Goal: Information Seeking & Learning: Learn about a topic

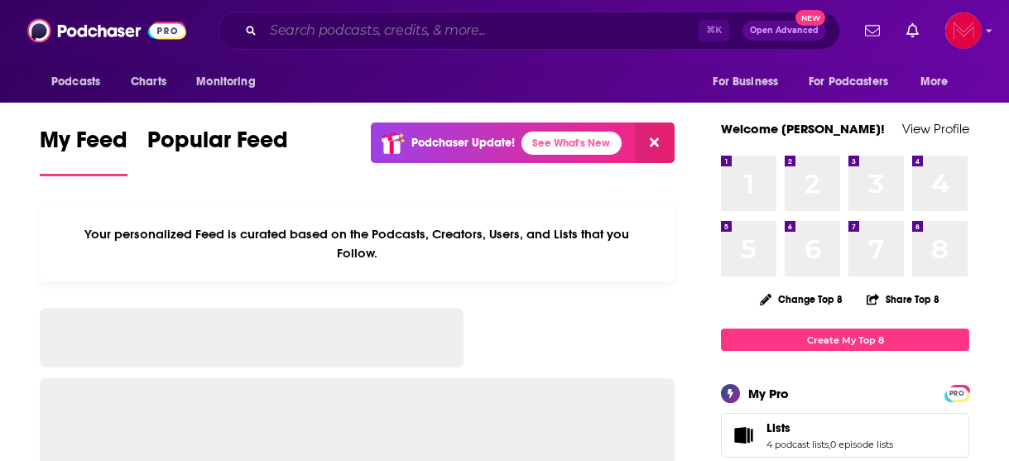
click at [365, 22] on input "Search podcasts, credits, & more..." at bounding box center [481, 30] width 436 height 26
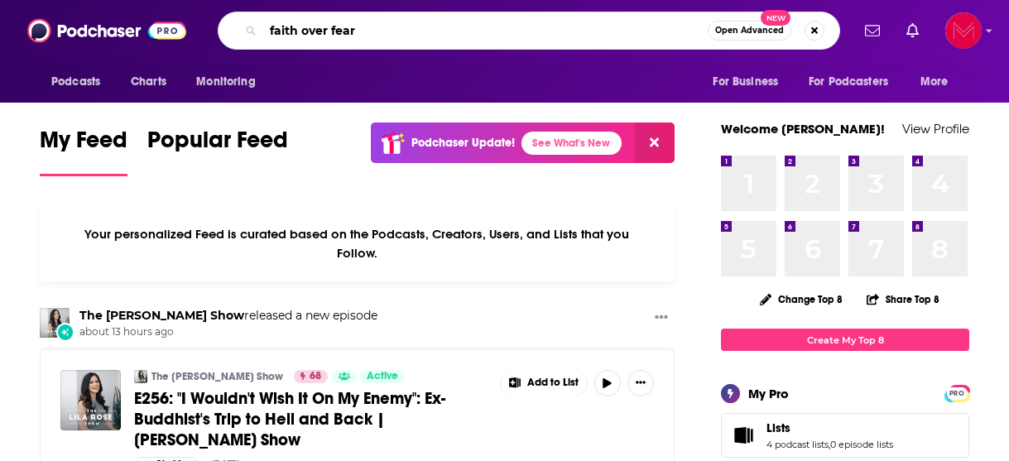
type input "faith over fear"
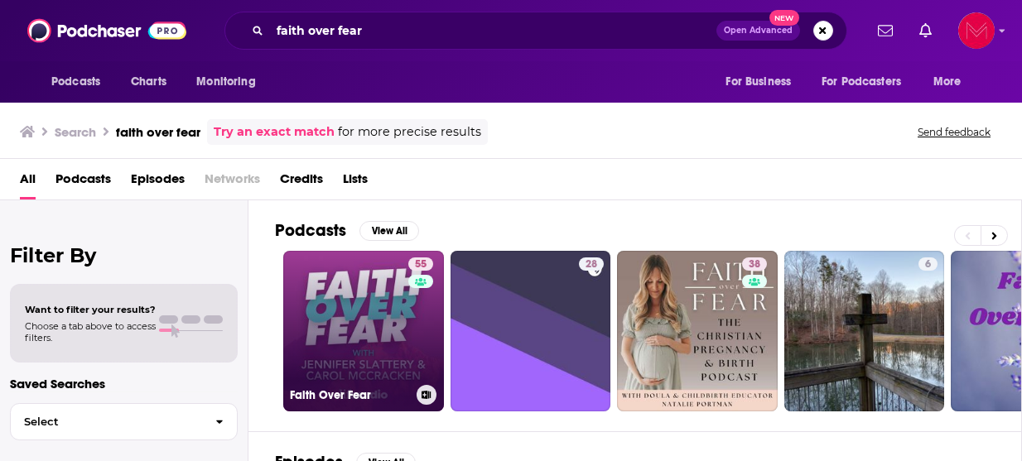
click at [372, 285] on link "55 Faith Over Fear" at bounding box center [363, 331] width 161 height 161
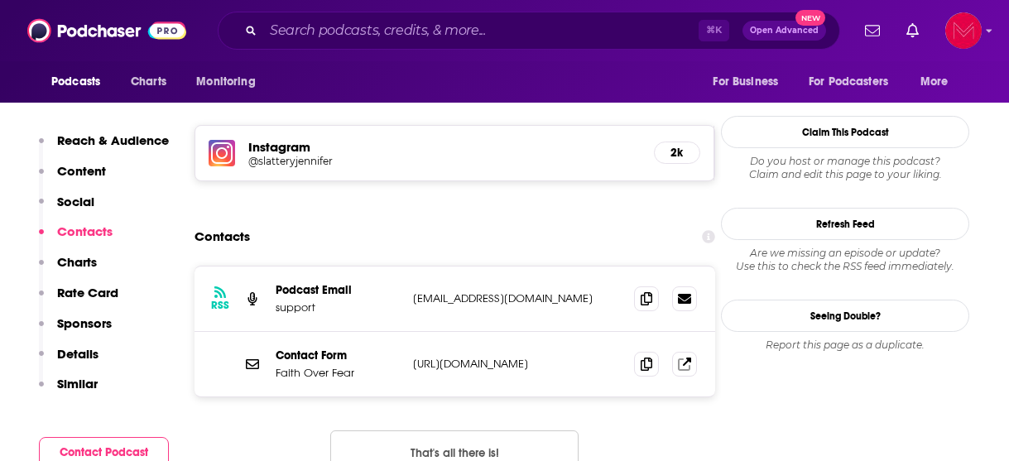
scroll to position [1477, 0]
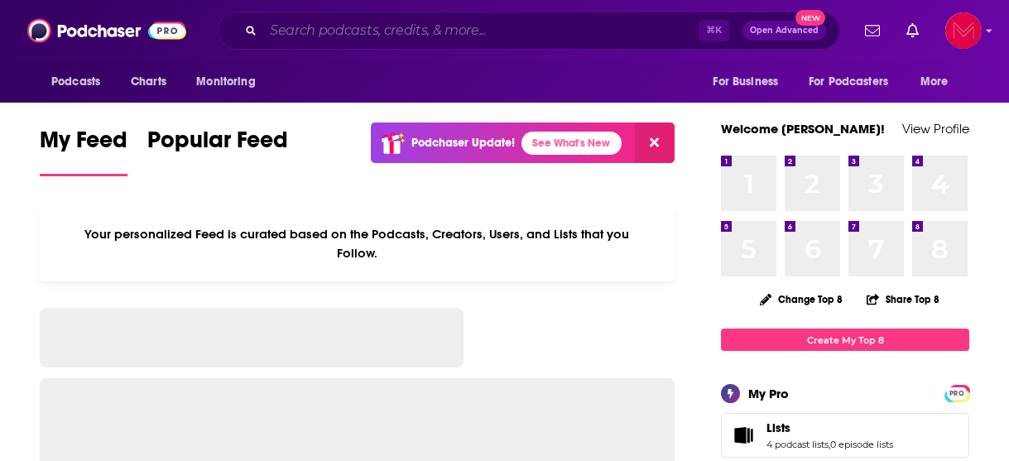
click at [391, 41] on input "Search podcasts, credits, & more..." at bounding box center [481, 30] width 436 height 26
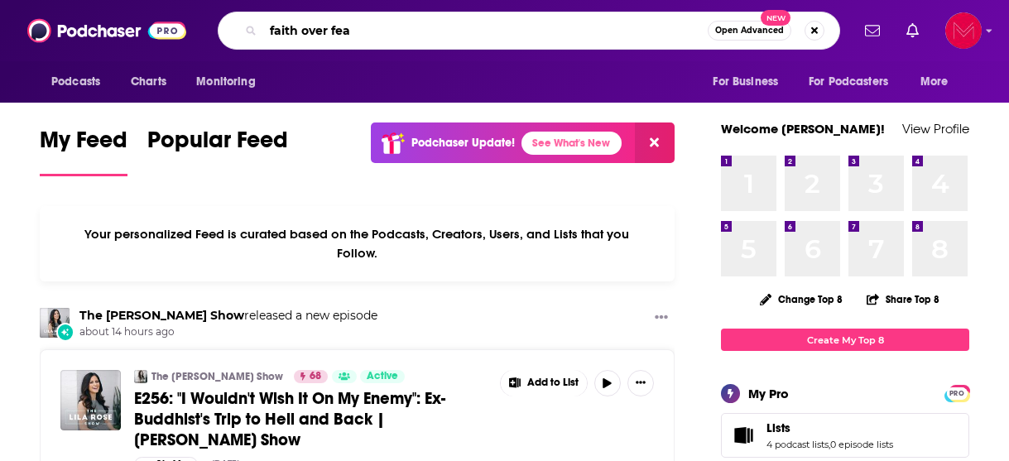
type input "faith over fea"
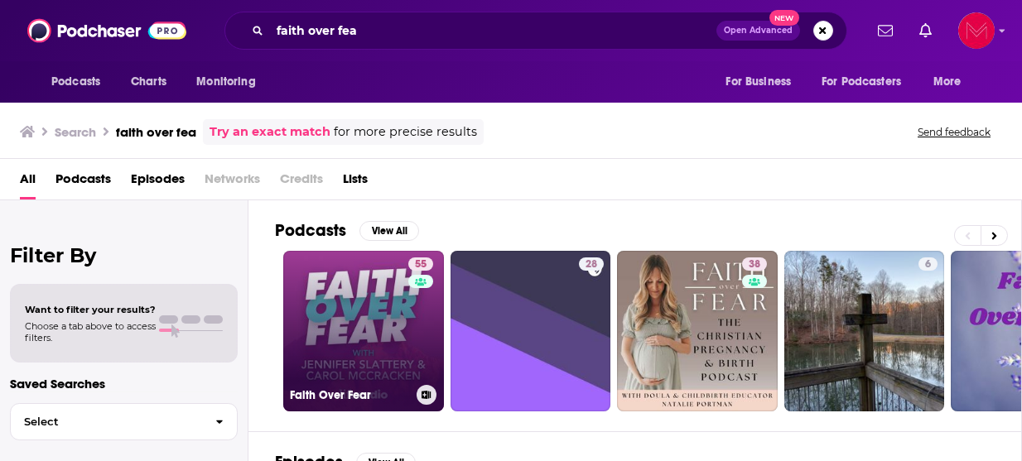
click at [374, 362] on link "55 Faith Over Fear" at bounding box center [363, 331] width 161 height 161
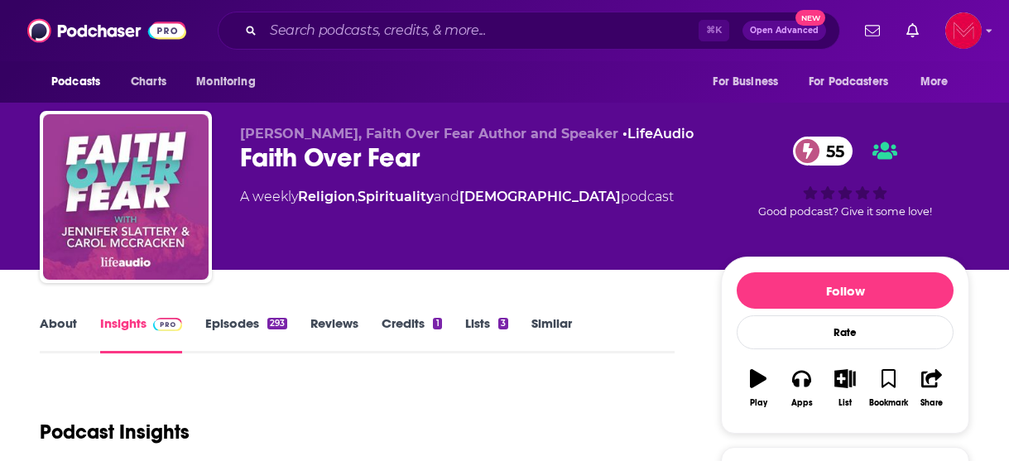
click at [64, 324] on link "About" at bounding box center [58, 334] width 37 height 38
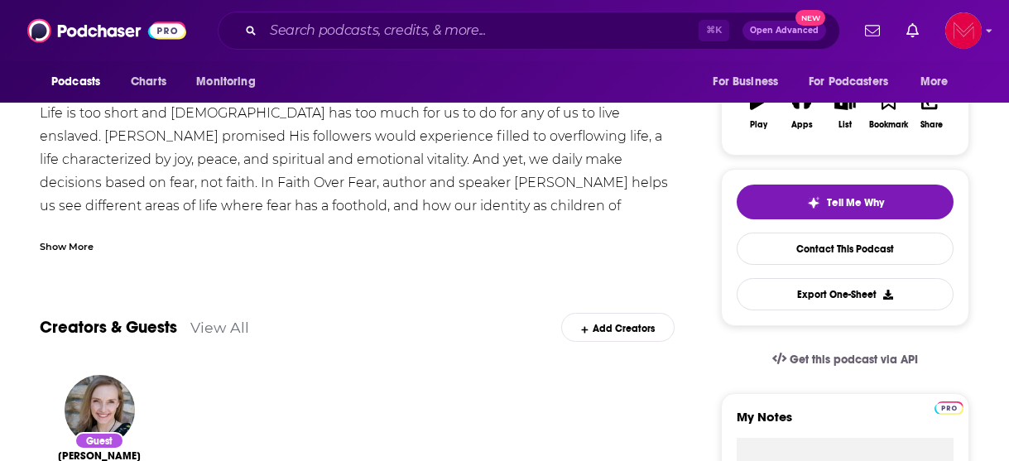
scroll to position [279, 0]
click at [60, 248] on div "Show More" at bounding box center [67, 245] width 54 height 16
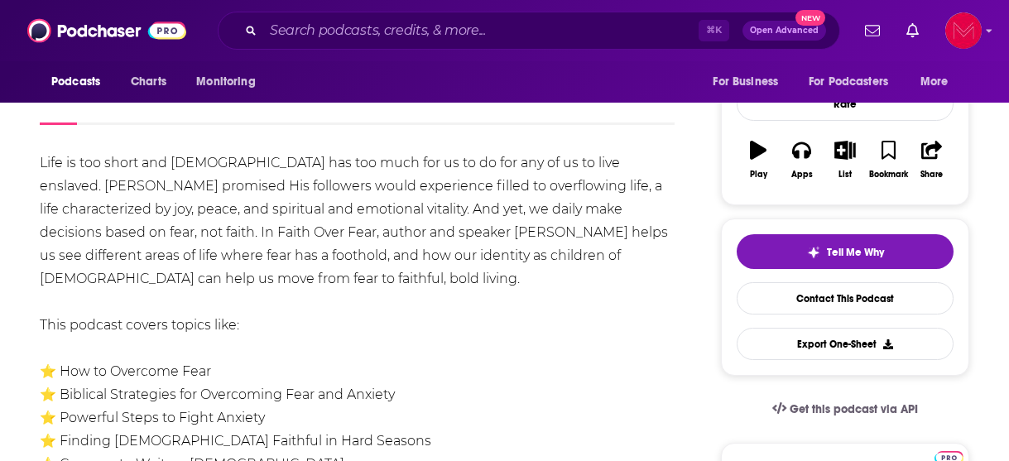
scroll to position [0, 0]
